Goal: Use online tool/utility

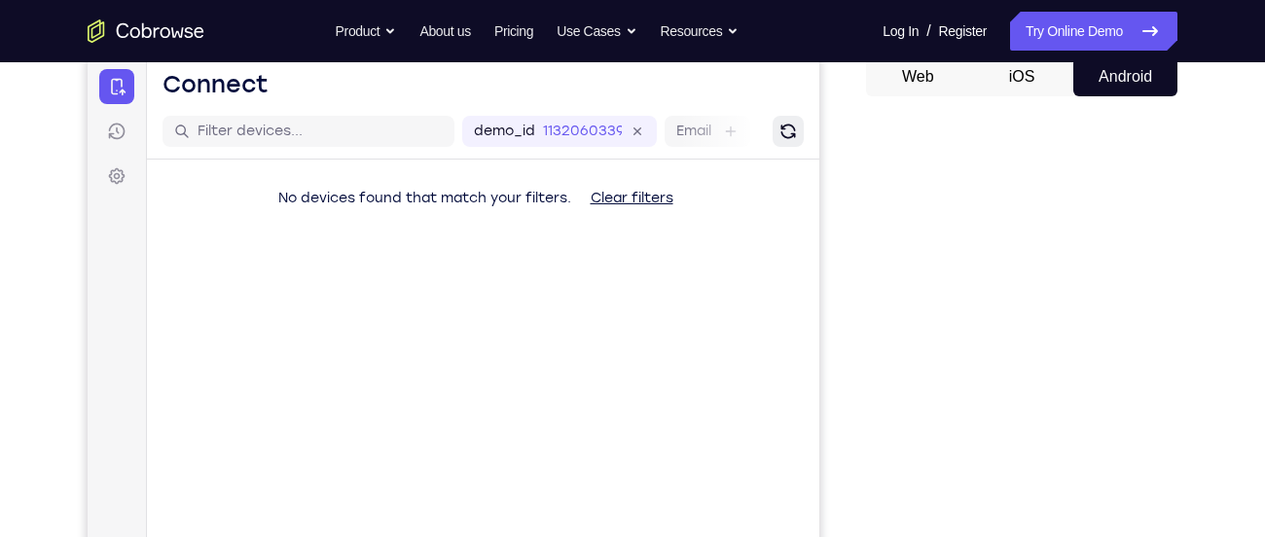
click at [787, 137] on icon "Refresh" at bounding box center [787, 132] width 15 height 15
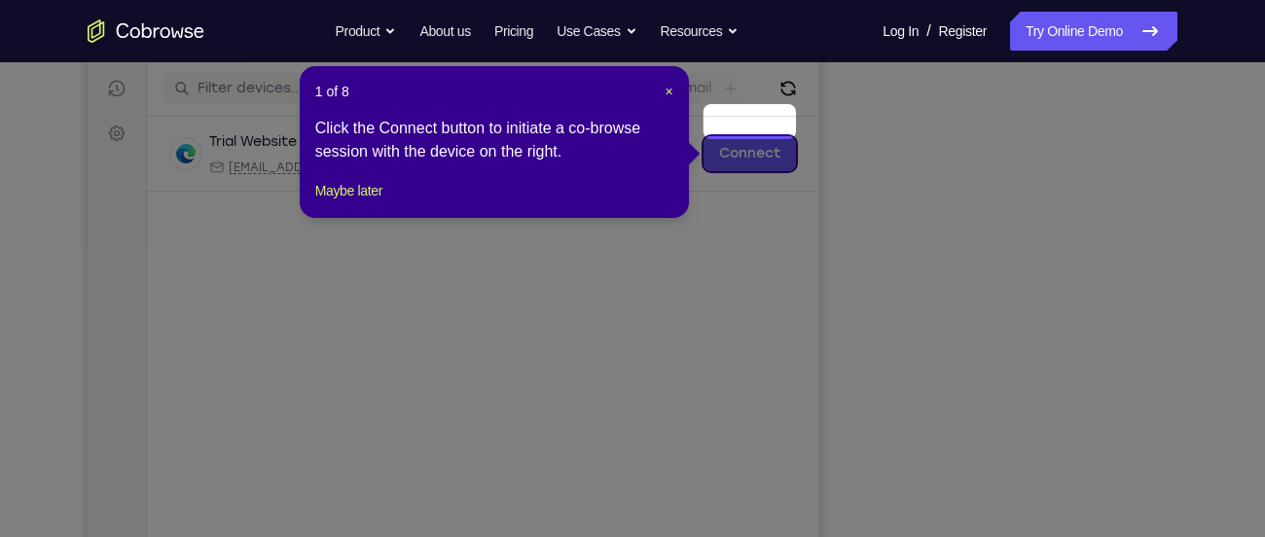
scroll to position [234, 0]
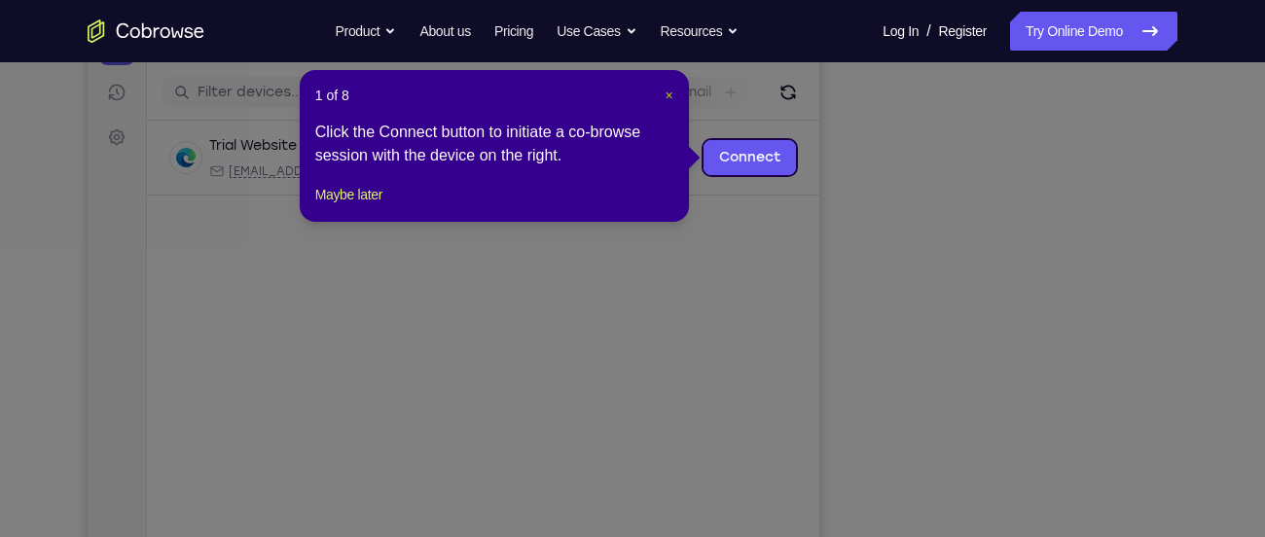
click at [671, 97] on span "×" at bounding box center [669, 96] width 8 height 16
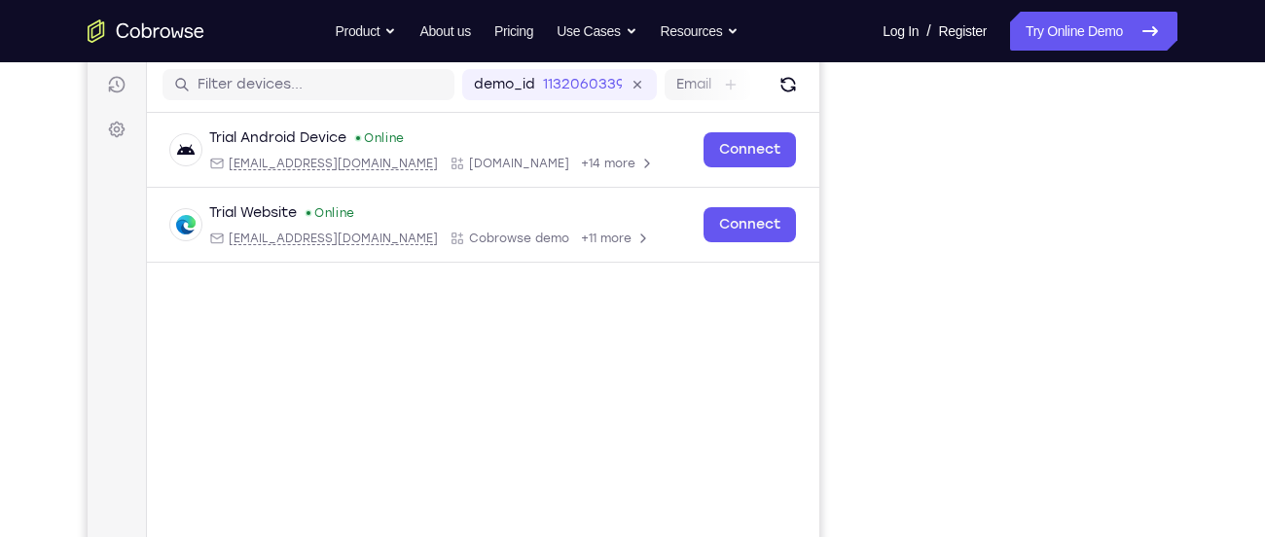
scroll to position [241, 0]
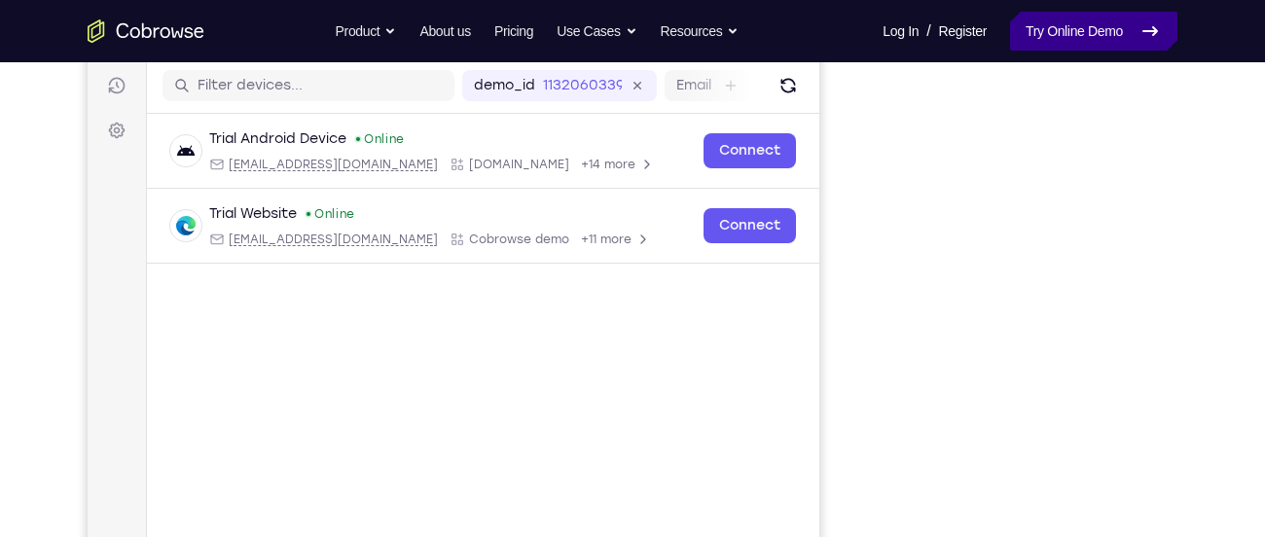
click at [1041, 37] on link "Try Online Demo" at bounding box center [1093, 31] width 167 height 39
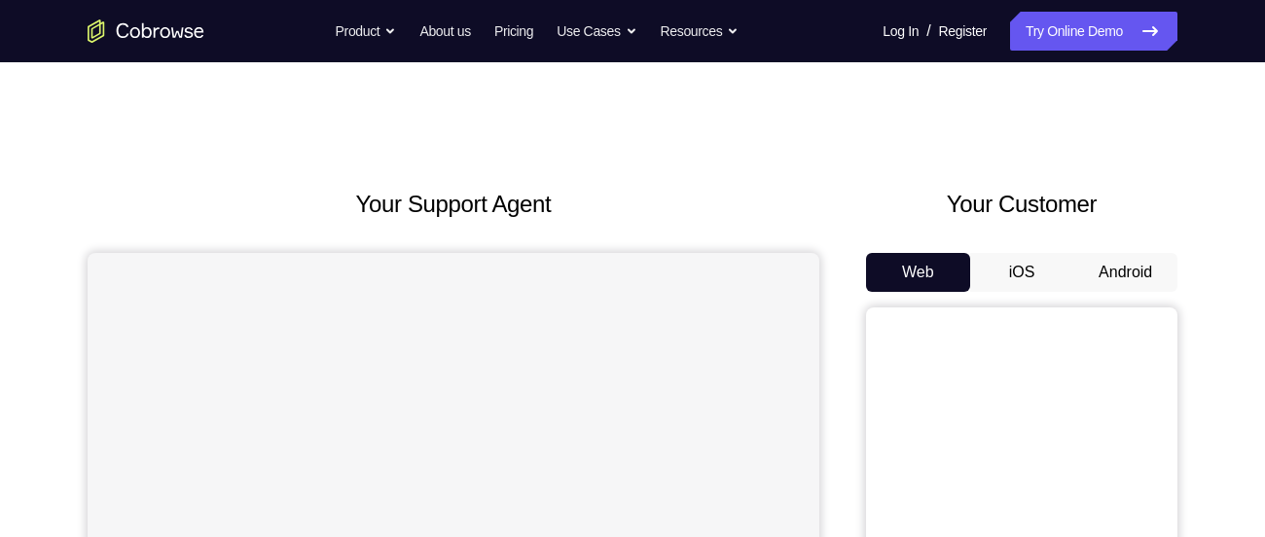
click at [1117, 261] on button "Android" at bounding box center [1125, 272] width 104 height 39
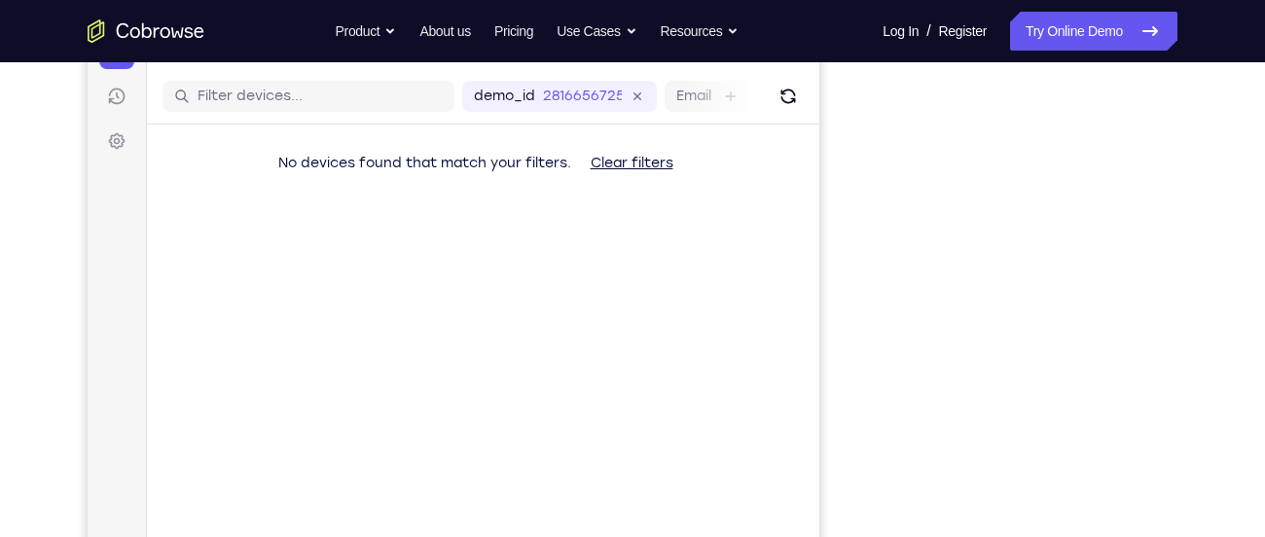
scroll to position [232, 0]
click at [773, 92] on button "Refresh" at bounding box center [787, 95] width 31 height 31
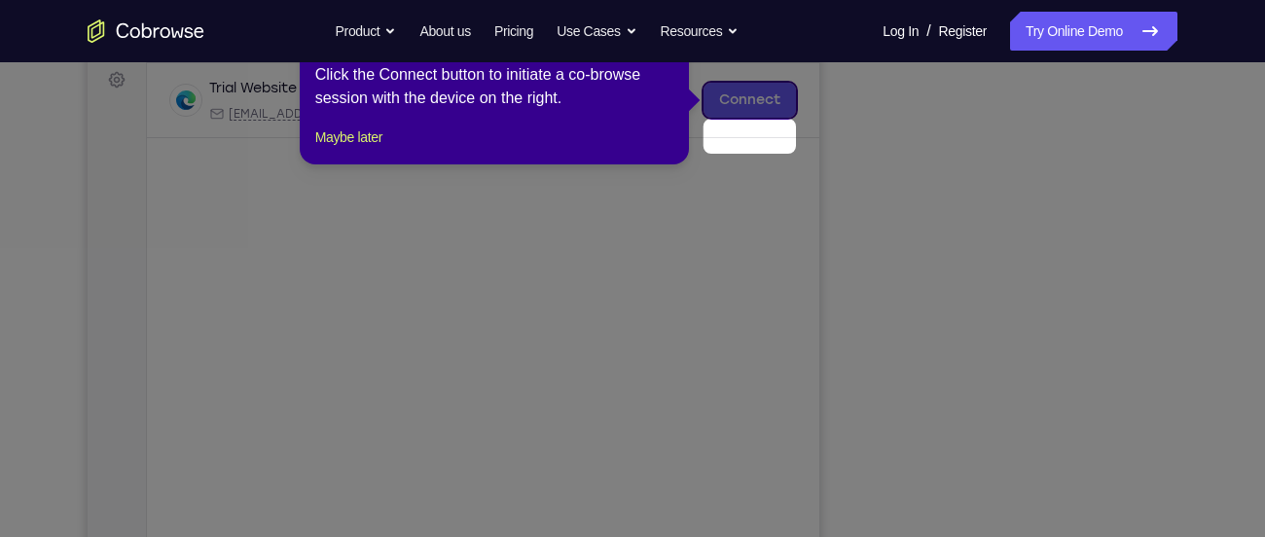
scroll to position [254, 0]
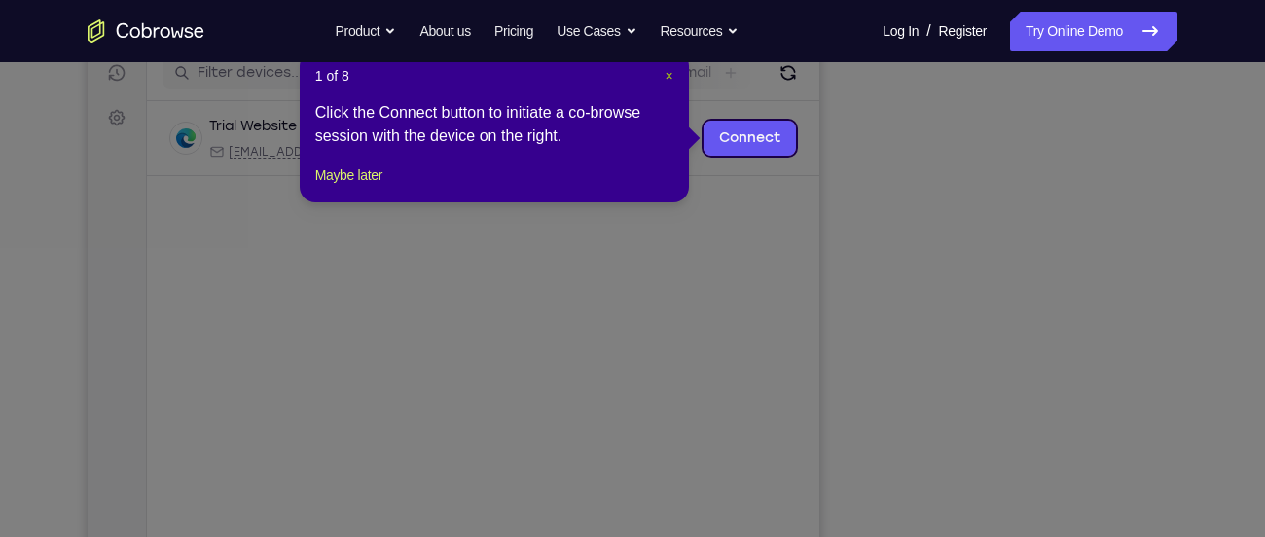
click at [669, 78] on span "×" at bounding box center [669, 76] width 8 height 16
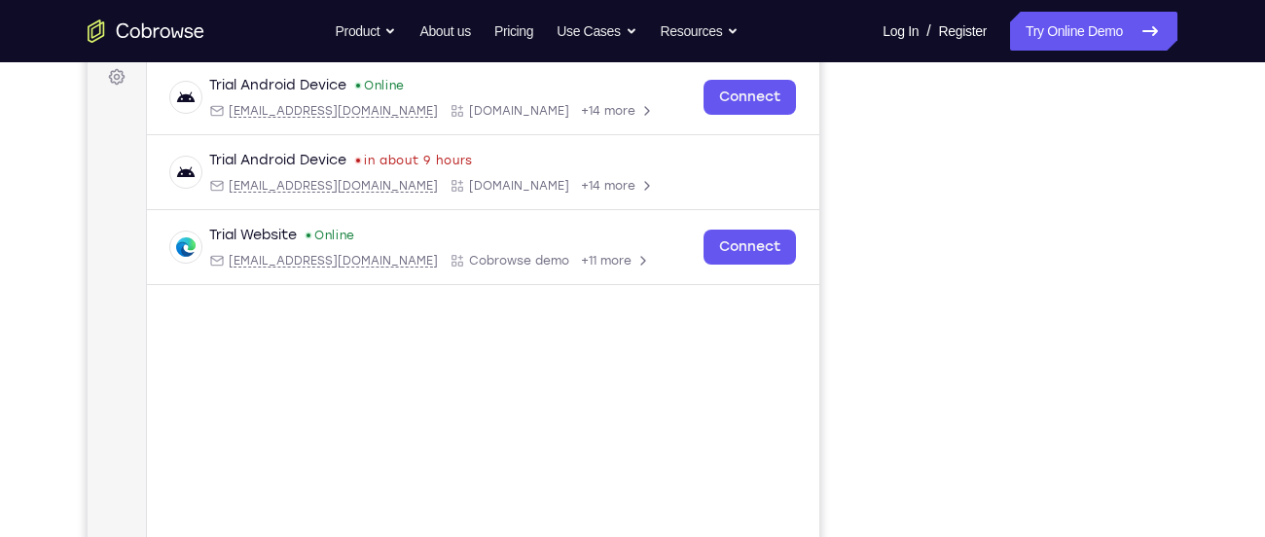
scroll to position [294, 0]
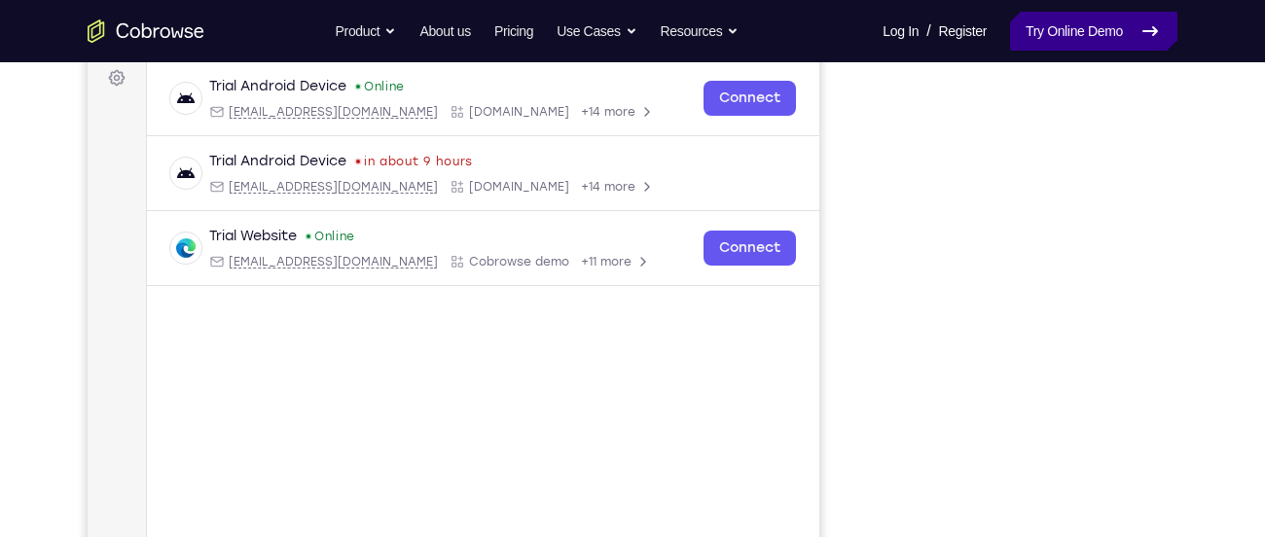
click at [1059, 35] on link "Try Online Demo" at bounding box center [1093, 31] width 167 height 39
